Goal: Task Accomplishment & Management: Manage account settings

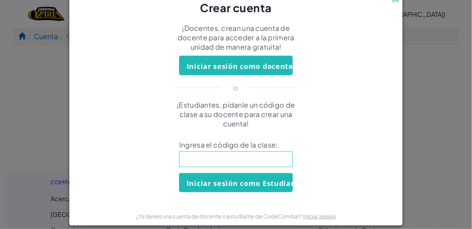
click at [206, 167] on input at bounding box center [236, 160] width 114 height 16
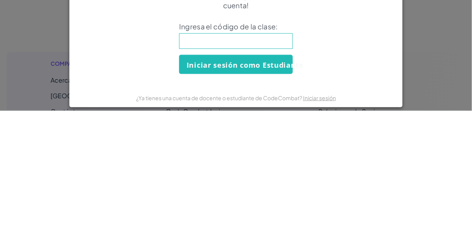
type input "SpellSoupFork"
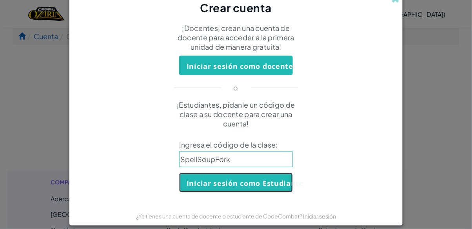
click at [269, 187] on font "Iniciar sesión como Estudiante" at bounding box center [245, 183] width 117 height 9
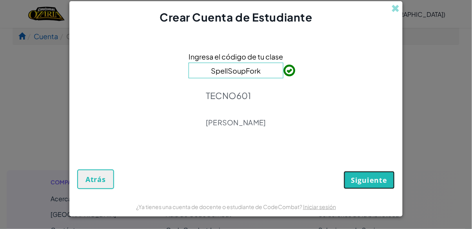
click at [366, 182] on font "Siguiente" at bounding box center [369, 180] width 36 height 9
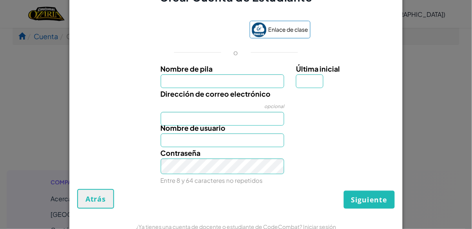
click at [449, 28] on div "Crear Cuenta de Estudiante Enlace de clase o Nombre de pila Última inicial Dire…" at bounding box center [236, 114] width 472 height 229
click at [425, 129] on div "Crear Cuenta de Estudiante Enlace de clase o Nombre de pila Última inicial Dire…" at bounding box center [236, 114] width 472 height 229
click at [92, 204] on font "Atrás" at bounding box center [95, 199] width 20 height 9
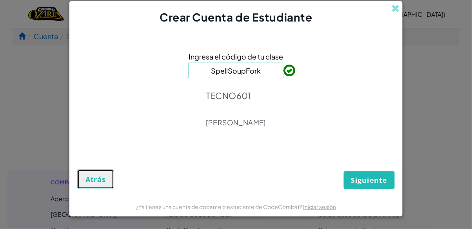
click at [96, 184] on button "Atrás" at bounding box center [95, 180] width 37 height 20
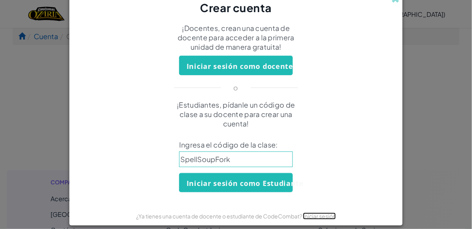
click at [317, 220] on font "Iniciar sesión" at bounding box center [319, 216] width 33 height 7
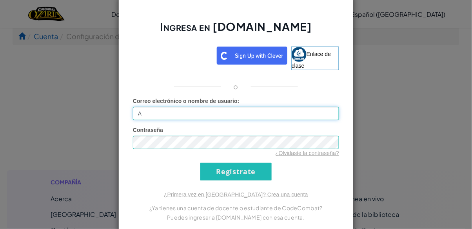
type input "[EMAIL_ADDRESS][DOMAIN_NAME]"
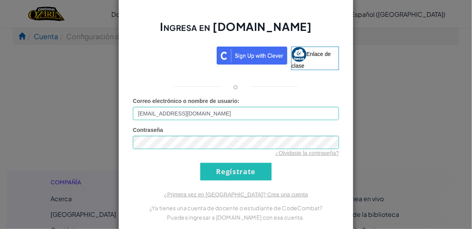
click at [200, 163] on input "Regístrate" at bounding box center [235, 172] width 71 height 18
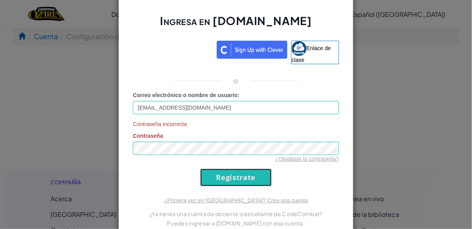
click at [245, 180] on input "Regístrate" at bounding box center [235, 178] width 71 height 18
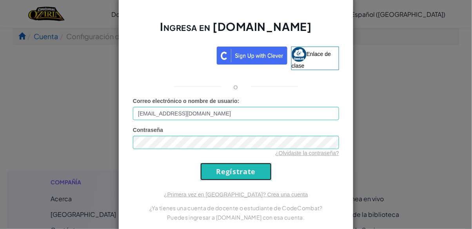
click at [249, 176] on input "Regístrate" at bounding box center [235, 172] width 71 height 18
click at [238, 181] on input "Regístrate" at bounding box center [235, 172] width 71 height 18
click at [234, 177] on input "Regístrate" at bounding box center [235, 172] width 71 height 18
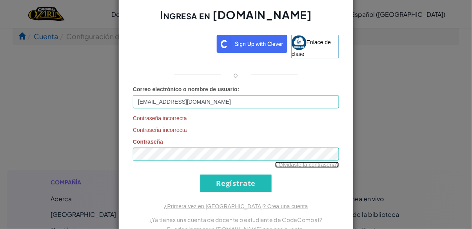
click at [311, 163] on font "¿Olvidaste la contraseña?" at bounding box center [307, 165] width 64 height 6
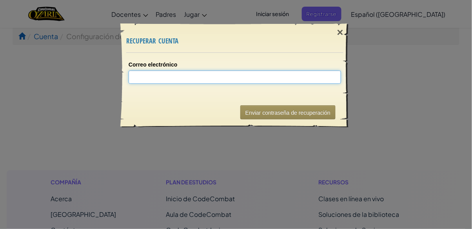
click at [298, 75] on input "Correo electrónico" at bounding box center [235, 77] width 213 height 13
